Goal: Task Accomplishment & Management: Complete application form

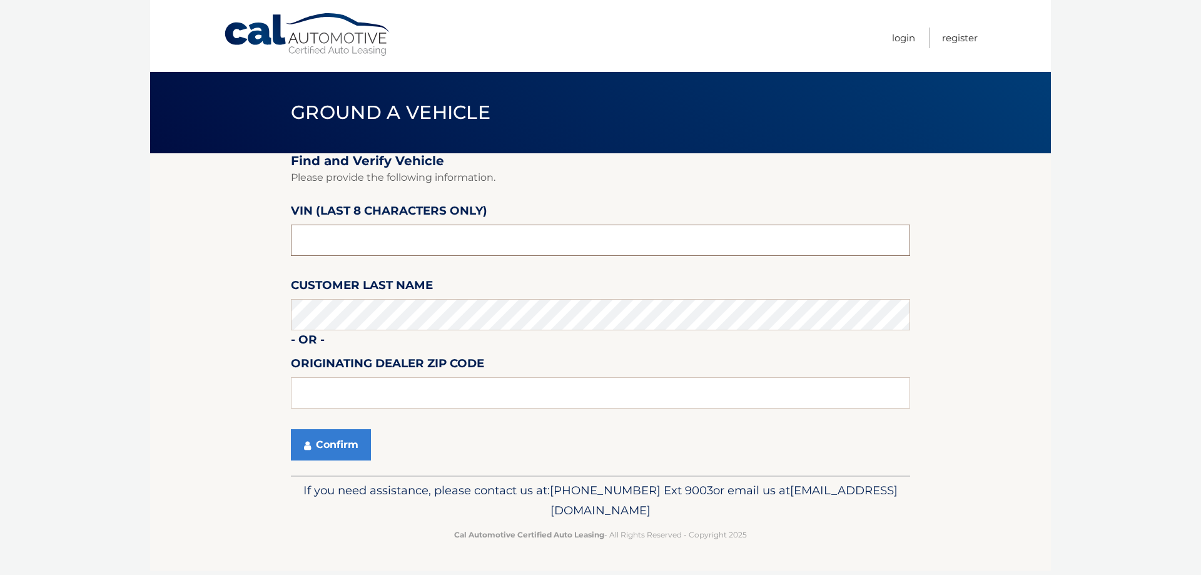
click at [415, 236] on input "text" at bounding box center [600, 240] width 619 height 31
type input "nd522260"
click at [342, 448] on button "Confirm" at bounding box center [331, 444] width 80 height 31
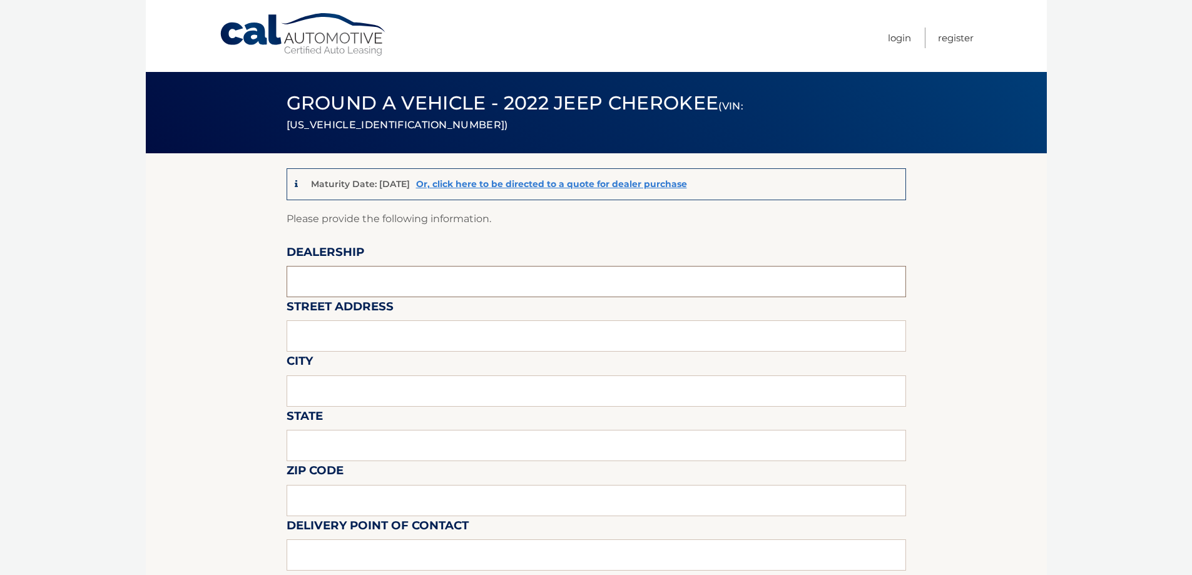
click at [388, 276] on input "text" at bounding box center [595, 281] width 619 height 31
type input "Garden City Jeep"
type input "[STREET_ADDRESS][PERSON_NAME]"
type input "Hempstead"
type input "[US_STATE]"
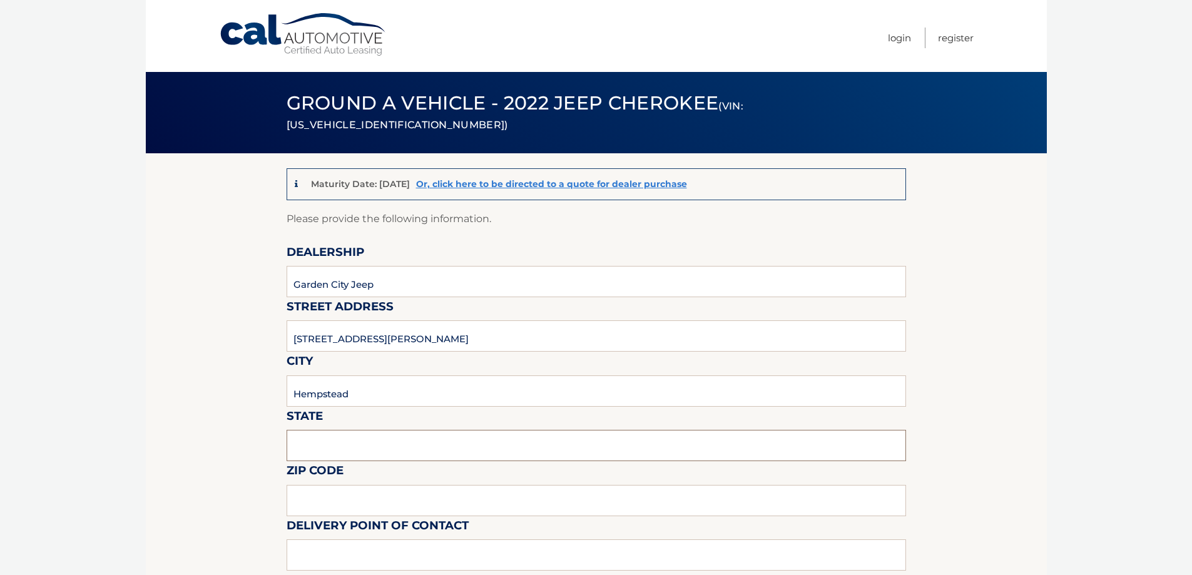
type input "11550"
type input "[PERSON_NAME]"
type input "5168386626"
type input "[EMAIL_ADDRESS][DOMAIN_NAME]"
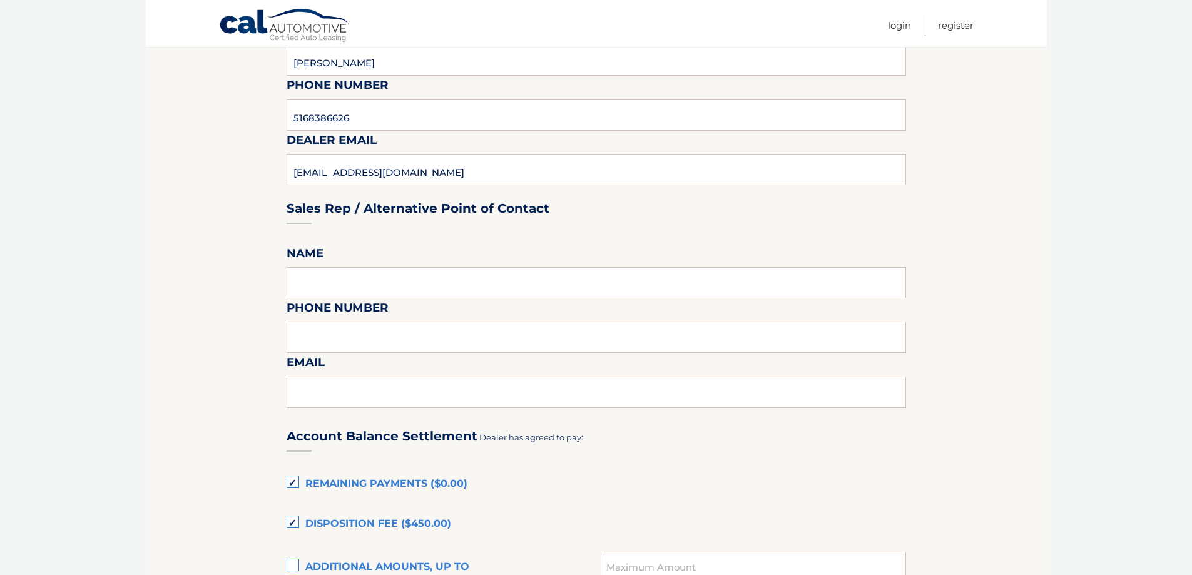
scroll to position [500, 0]
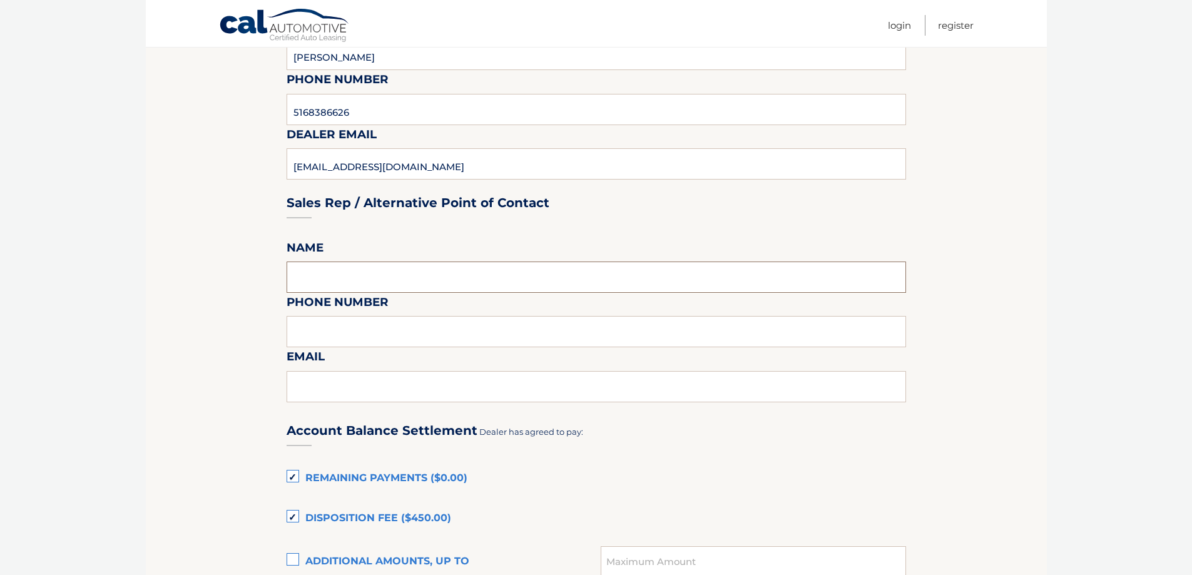
click at [356, 275] on input "text" at bounding box center [595, 276] width 619 height 31
type input "[PERSON_NAME]"
type input "5168386626"
type input "[EMAIL_ADDRESS][DOMAIN_NAME]"
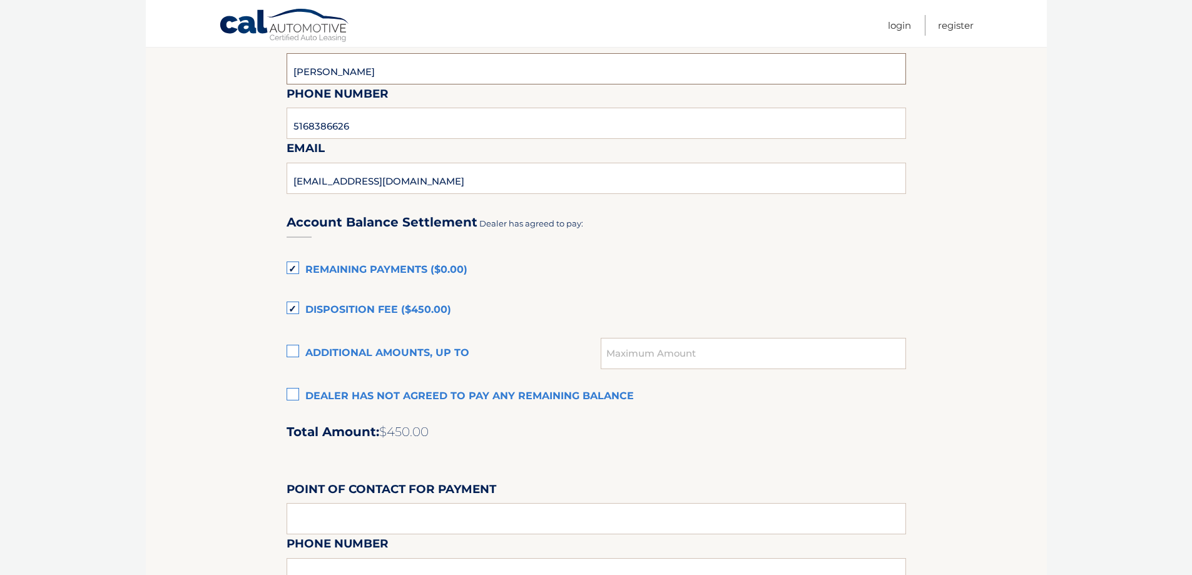
scroll to position [751, 0]
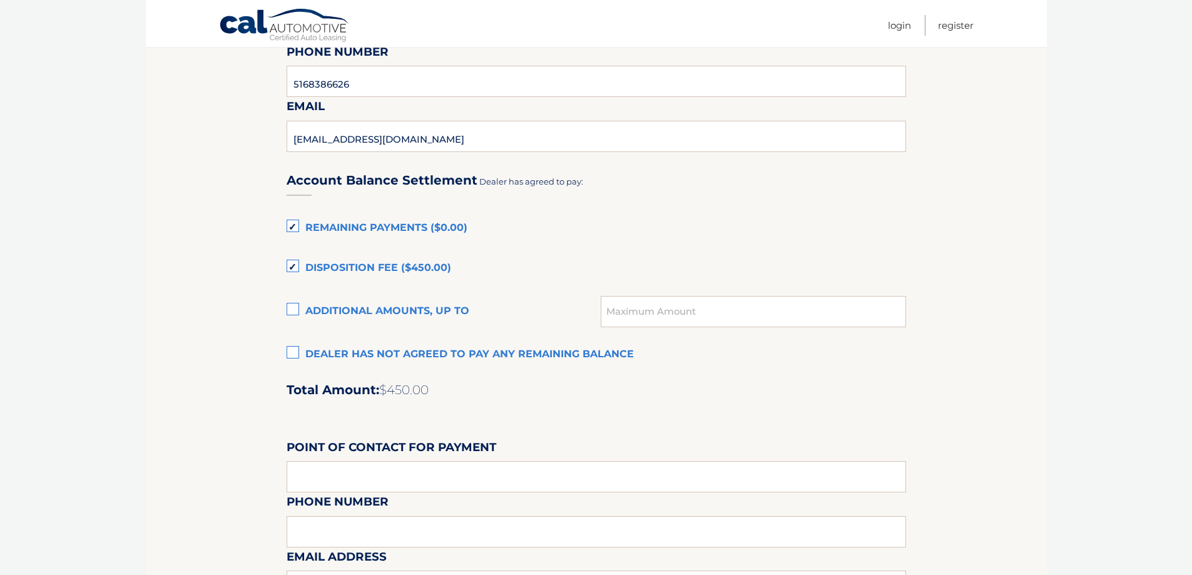
click at [278, 348] on section "Maturity Date: 11/01/2025 Or, click here to be directed to a quote for dealer p…" at bounding box center [596, 88] width 901 height 1370
click at [292, 349] on label "Dealer has not agreed to pay any remaining balance" at bounding box center [595, 354] width 619 height 25
click at [0, 0] on input "Dealer has not agreed to pay any remaining balance" at bounding box center [0, 0] width 0 height 0
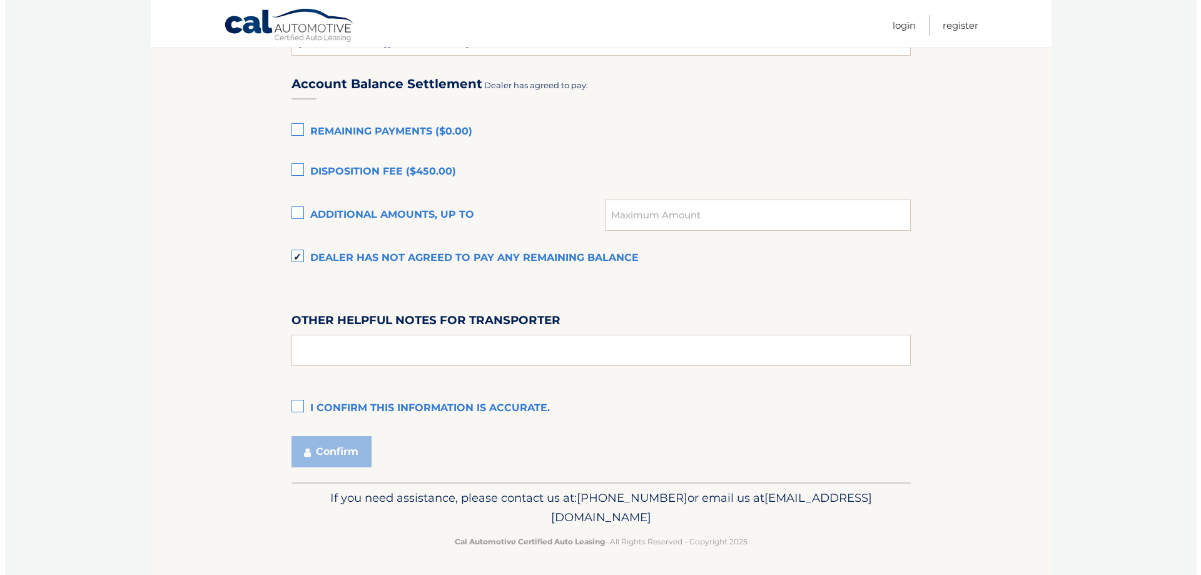
scroll to position [849, 0]
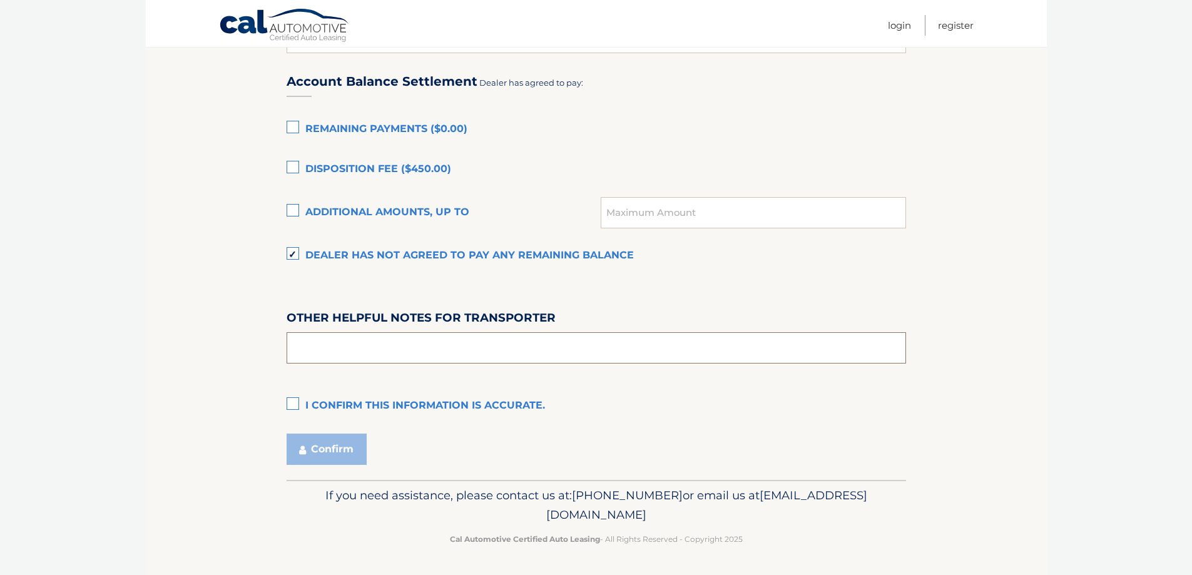
click at [364, 341] on input "text" at bounding box center [595, 347] width 619 height 31
type input "SEE PREOWNED OFFICE"
click at [296, 402] on label "I confirm this information is accurate." at bounding box center [595, 405] width 619 height 25
click at [0, 0] on input "I confirm this information is accurate." at bounding box center [0, 0] width 0 height 0
click at [327, 443] on button "Confirm" at bounding box center [326, 448] width 80 height 31
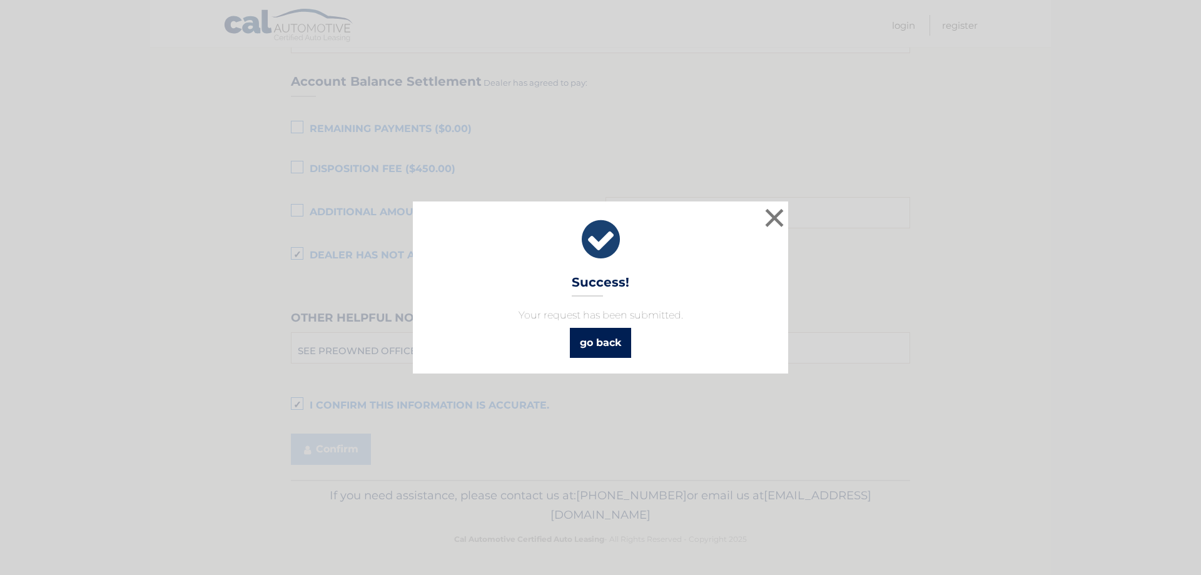
click at [629, 339] on link "go back" at bounding box center [600, 343] width 61 height 30
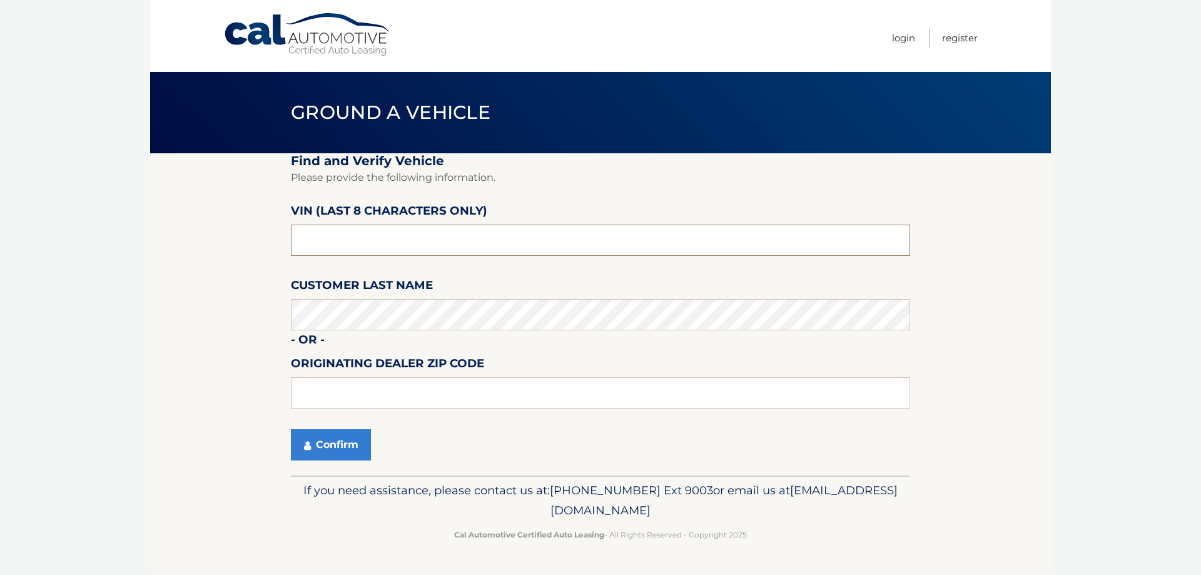
click at [415, 237] on input "text" at bounding box center [600, 240] width 619 height 31
type input "P8710120"
click at [350, 434] on button "Confirm" at bounding box center [331, 444] width 80 height 31
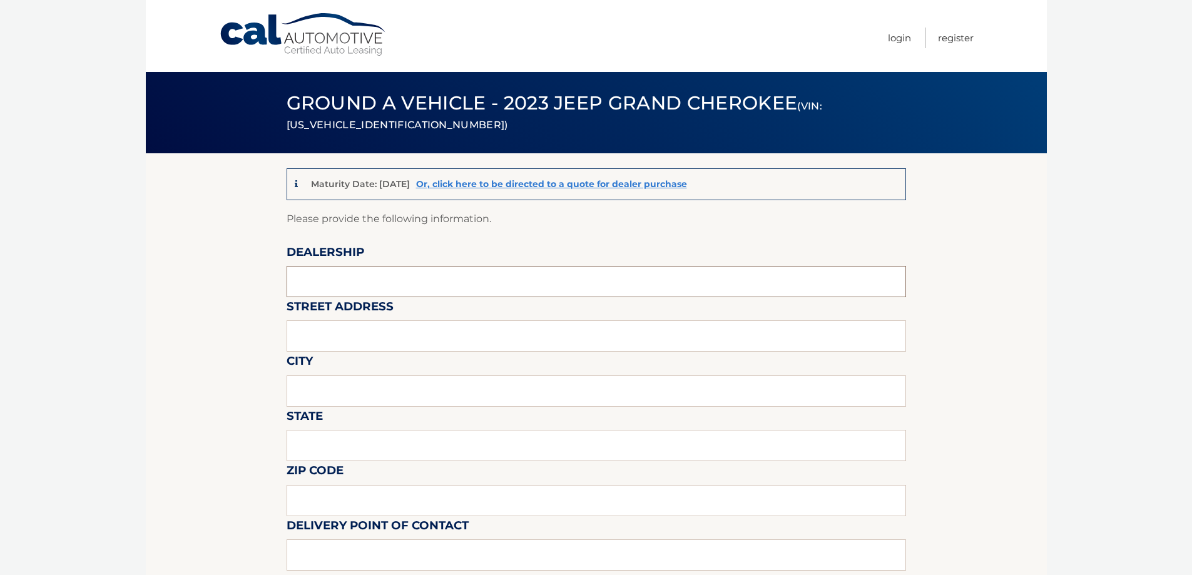
click at [419, 292] on input "text" at bounding box center [595, 281] width 619 height 31
type input "Garden City Jeep"
type input "[STREET_ADDRESS][PERSON_NAME]"
type input "Hempstead"
type input "[US_STATE]"
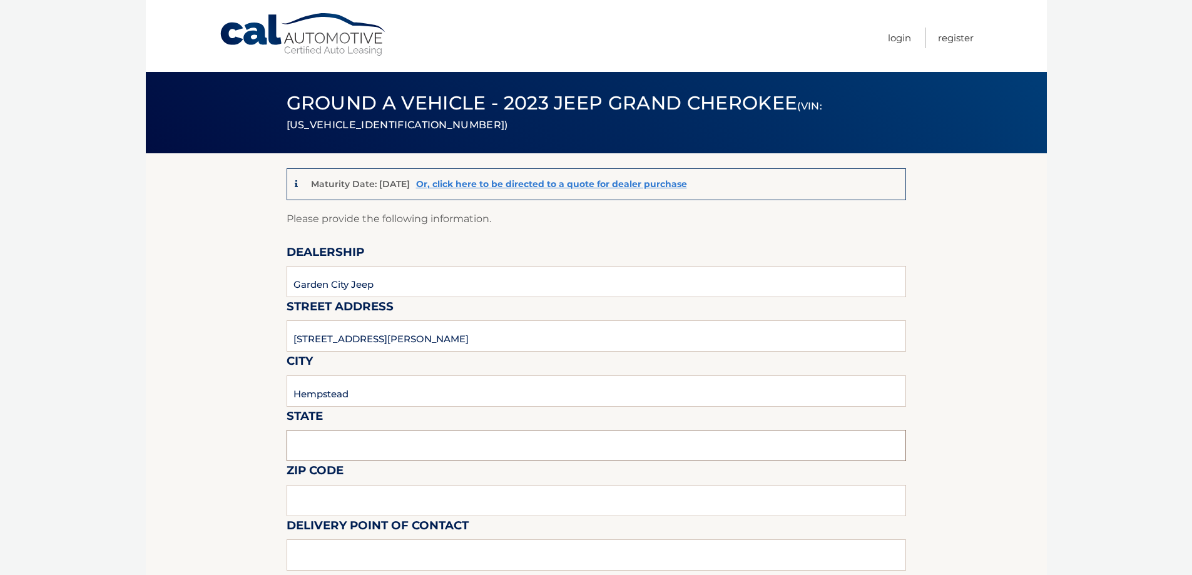
type input "11550"
type input "[PERSON_NAME]"
type input "5168386626"
type input "[EMAIL_ADDRESS][DOMAIN_NAME]"
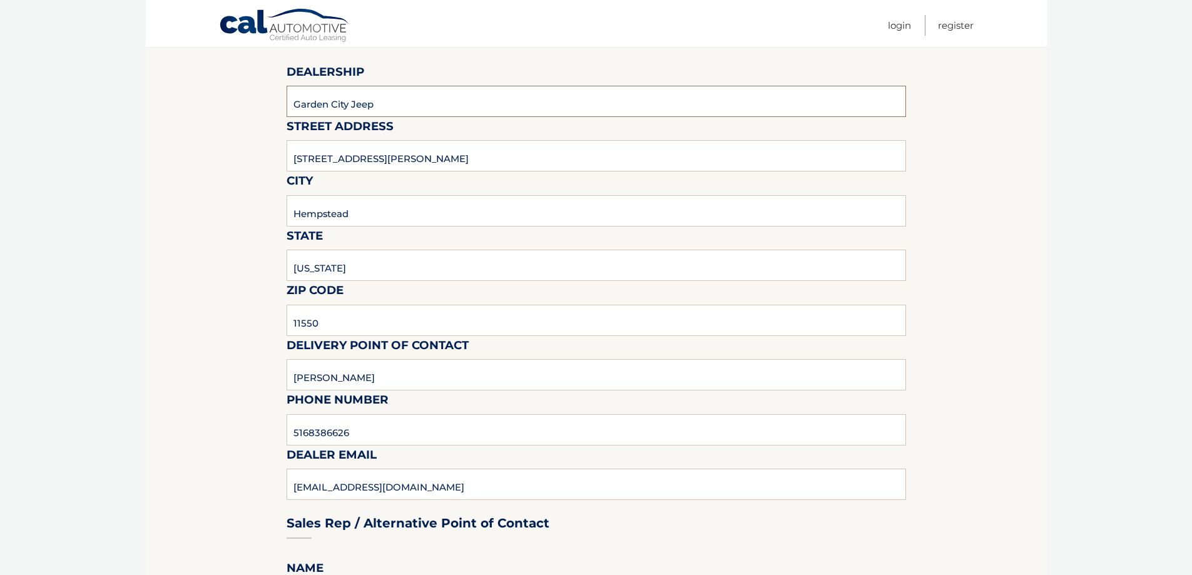
scroll to position [313, 0]
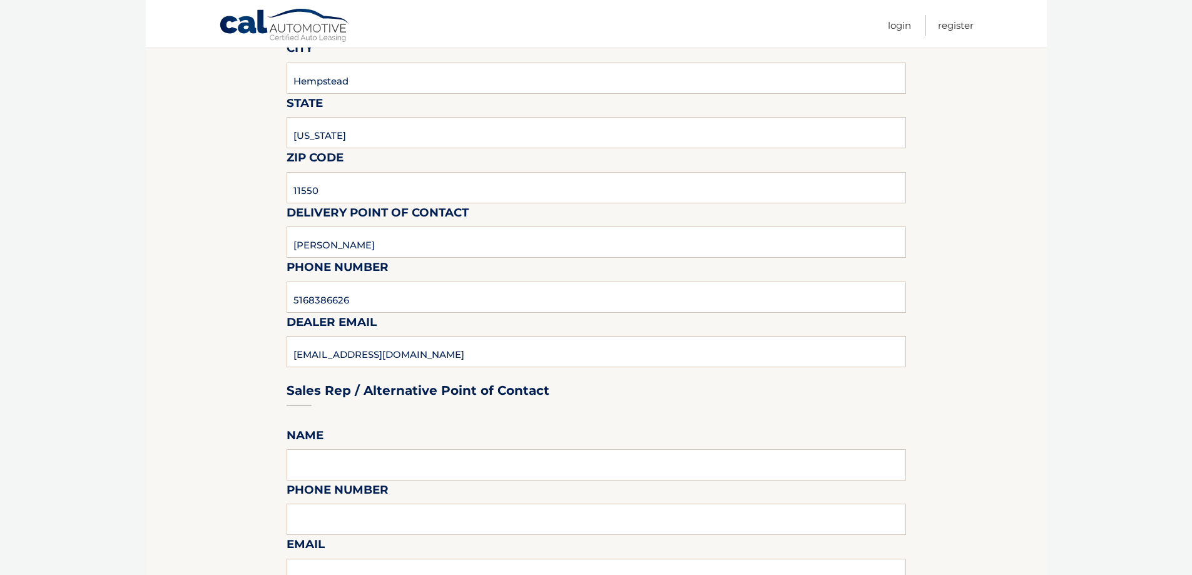
click at [420, 448] on fieldset "Please provide the following information. Dealership [GEOGRAPHIC_DATA] Street A…" at bounding box center [595, 554] width 619 height 1314
click at [419, 462] on input "text" at bounding box center [595, 464] width 619 height 31
type input "[PERSON_NAME]"
type input "5168386626"
type input "[EMAIL_ADDRESS][DOMAIN_NAME]"
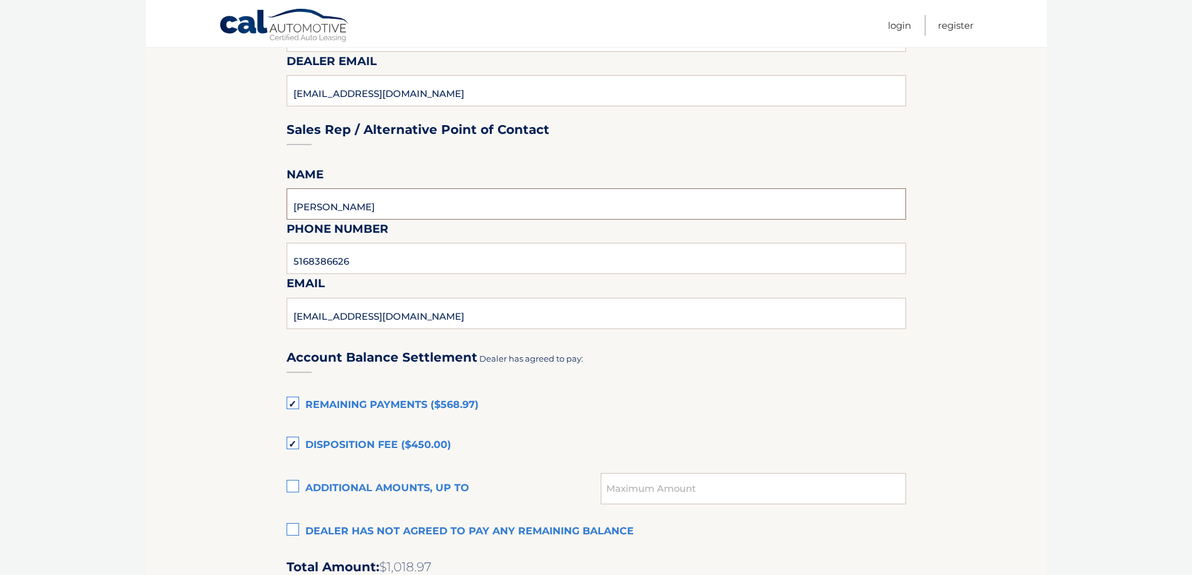
scroll to position [625, 0]
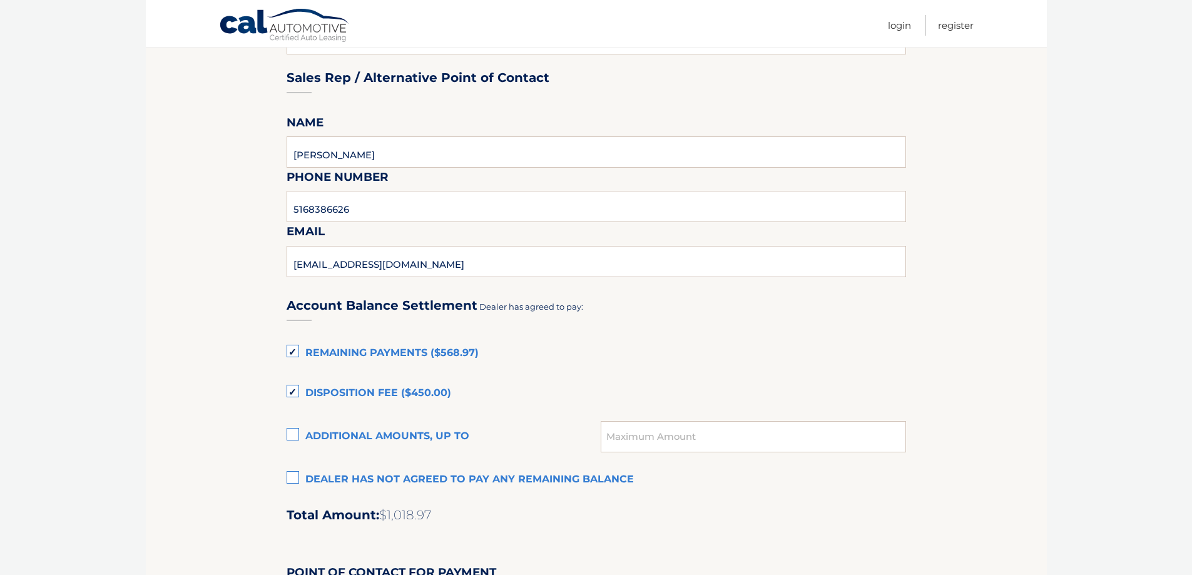
click at [308, 475] on label "Dealer has not agreed to pay any remaining balance" at bounding box center [595, 479] width 619 height 25
click at [0, 0] on input "Dealer has not agreed to pay any remaining balance" at bounding box center [0, 0] width 0 height 0
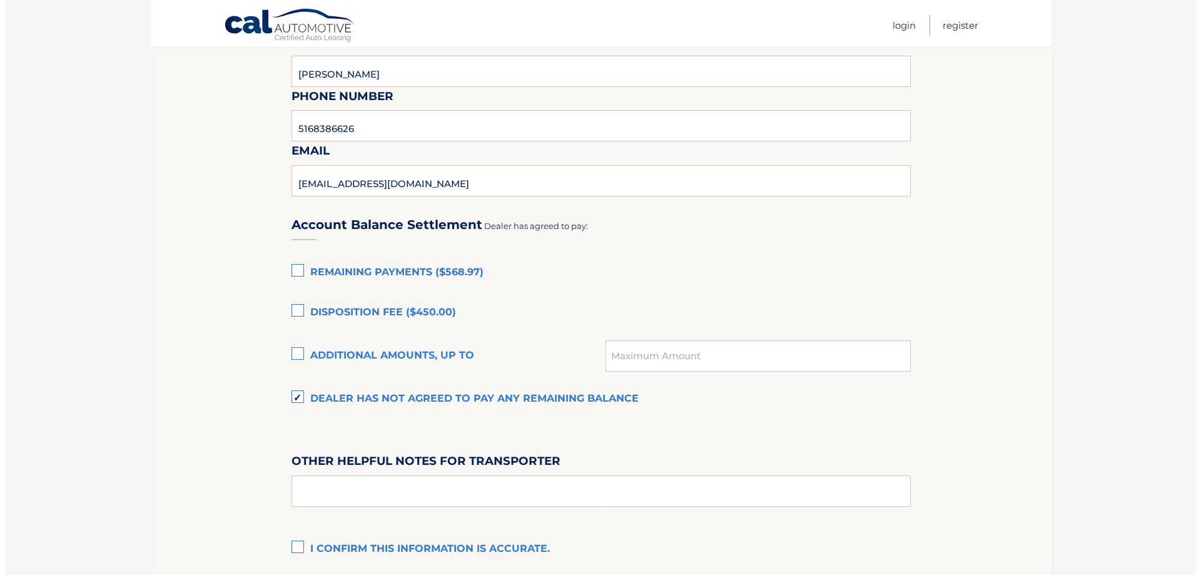
scroll to position [751, 0]
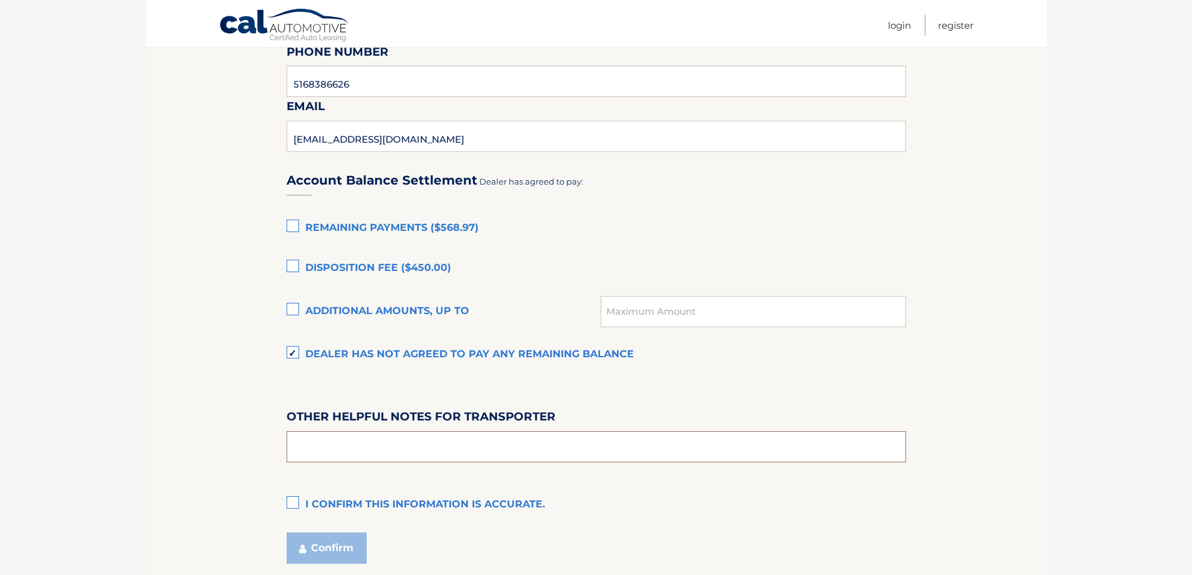
click at [358, 441] on input "text" at bounding box center [595, 446] width 619 height 31
type input "SEE PREOWNED OFFICE"
click at [320, 502] on label "I confirm this information is accurate." at bounding box center [595, 504] width 619 height 25
click at [0, 0] on input "I confirm this information is accurate." at bounding box center [0, 0] width 0 height 0
click at [337, 549] on button "Confirm" at bounding box center [326, 547] width 80 height 31
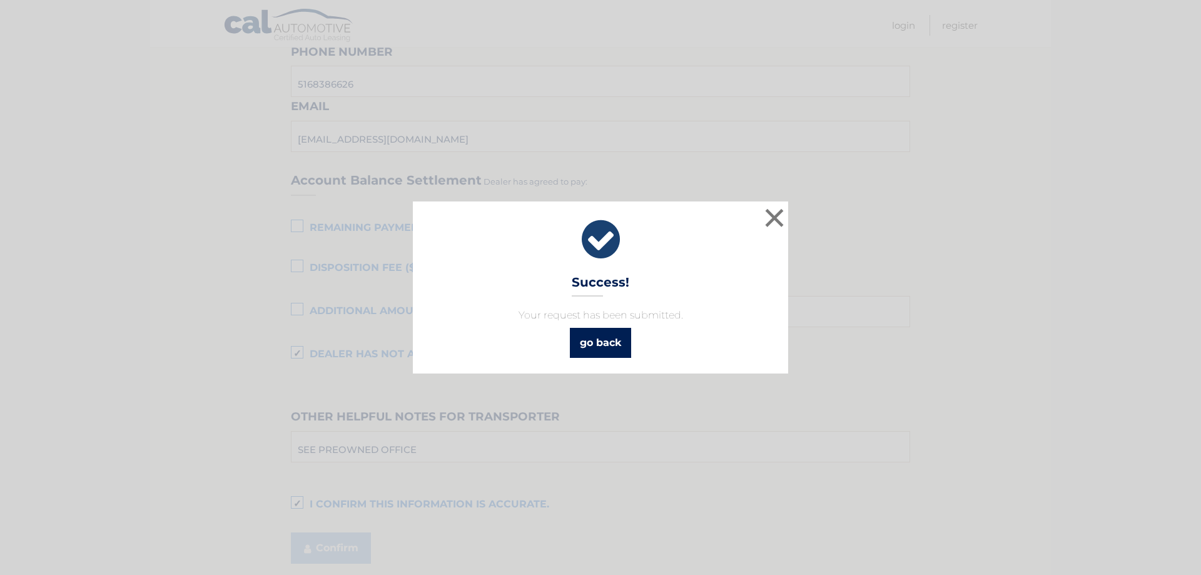
click at [614, 332] on link "go back" at bounding box center [600, 343] width 61 height 30
